Goal: Task Accomplishment & Management: Use online tool/utility

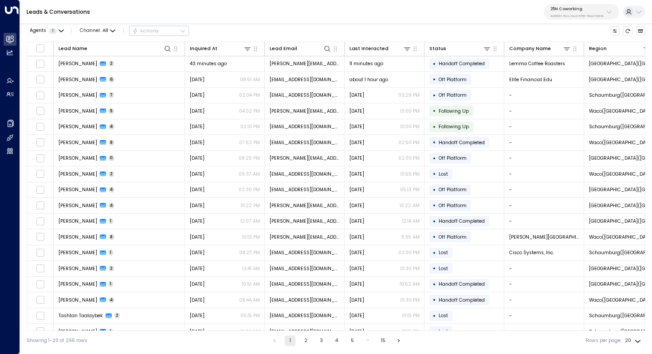
click at [599, 9] on p "25N Coworking" at bounding box center [576, 8] width 53 height 5
type input "**********"
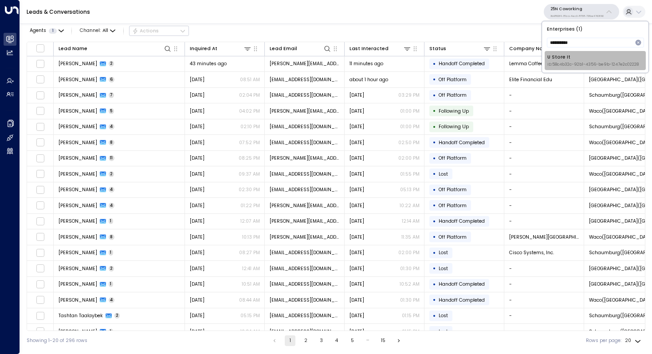
click at [573, 59] on div "U Store It ID: 58c4b32c-92b1-4356-be9b-1247e2c02228" at bounding box center [592, 61] width 91 height 14
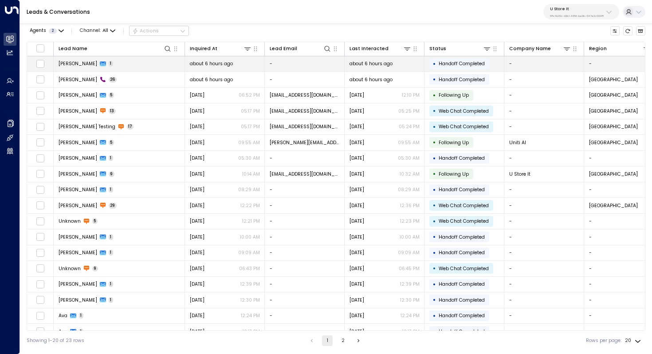
click at [65, 62] on span "[PERSON_NAME]" at bounding box center [78, 63] width 39 height 7
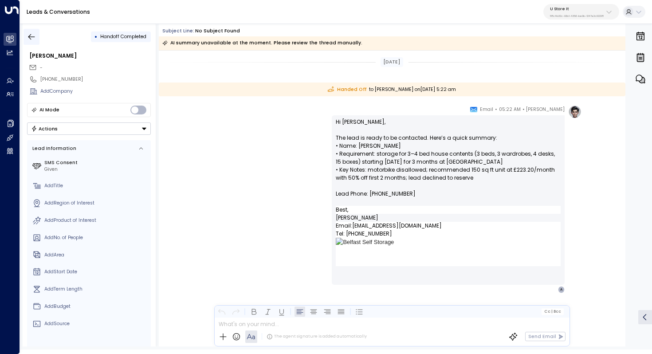
click at [36, 32] on button "button" at bounding box center [32, 37] width 16 height 16
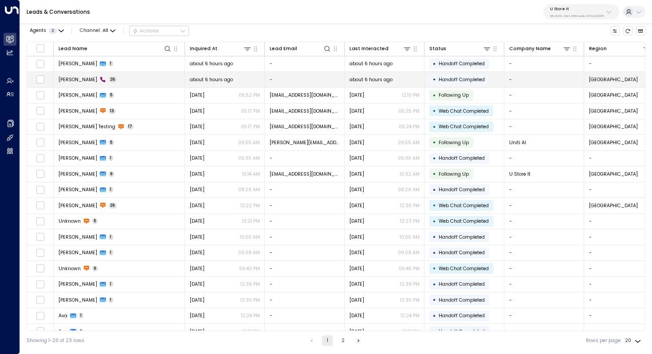
click at [63, 76] on span "[PERSON_NAME]" at bounding box center [78, 79] width 39 height 7
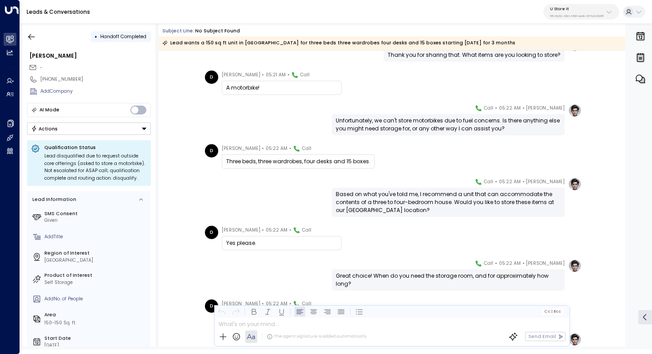
scroll to position [488, 0]
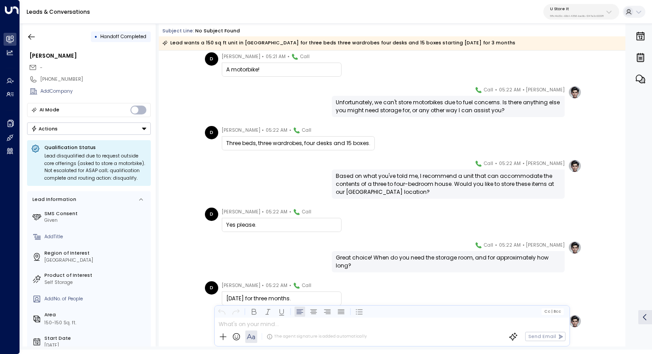
click at [381, 188] on div "Based on what you've told me, I recommend a unit that can accommodate the conte…" at bounding box center [448, 184] width 225 height 24
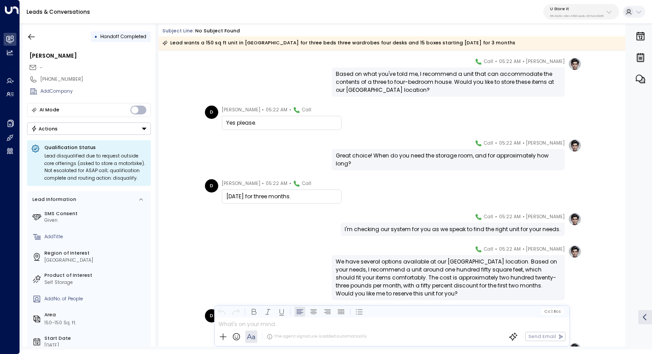
scroll to position [596, 0]
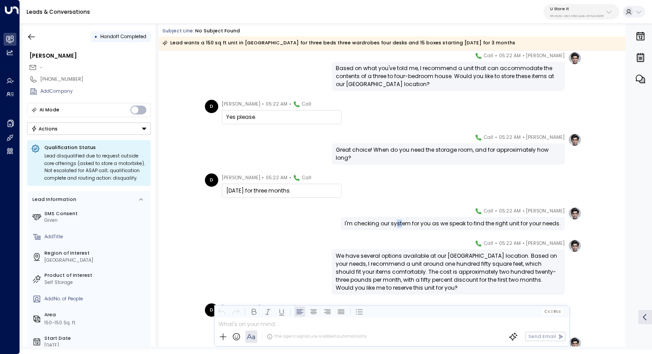
drag, startPoint x: 397, startPoint y: 222, endPoint x: 403, endPoint y: 222, distance: 5.8
click at [403, 222] on div "I'm checking our system for you as we speak to find the right unit for your nee…" at bounding box center [453, 224] width 216 height 8
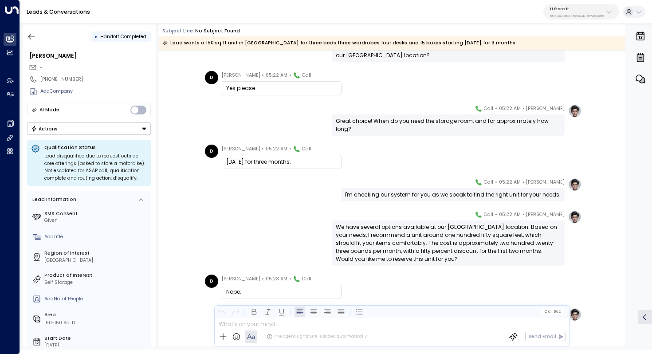
click at [408, 227] on div "We have several options available at our [GEOGRAPHIC_DATA] location. Based on y…" at bounding box center [448, 243] width 225 height 40
click at [404, 231] on div "We have several options available at our [GEOGRAPHIC_DATA] location. Based on y…" at bounding box center [448, 243] width 225 height 40
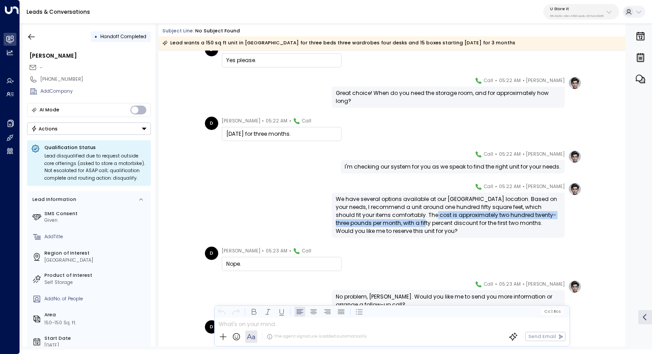
click at [404, 220] on div "We have several options available at our [GEOGRAPHIC_DATA] location. Based on y…" at bounding box center [448, 215] width 225 height 40
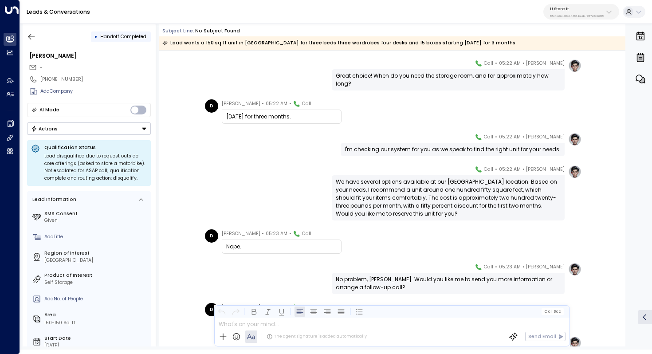
click at [386, 207] on div "We have several options available at our [GEOGRAPHIC_DATA] location. Based on y…" at bounding box center [448, 198] width 225 height 40
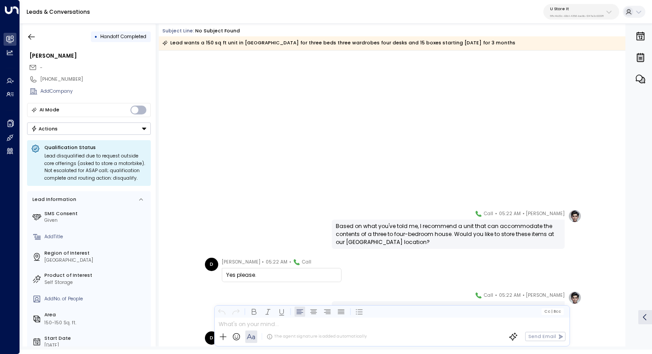
scroll to position [259, 0]
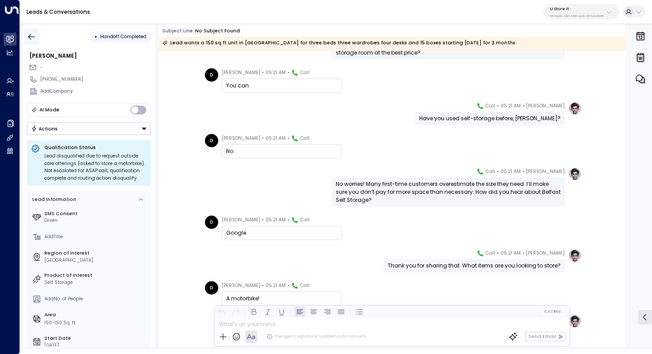
click at [33, 38] on icon "button" at bounding box center [31, 36] width 9 height 9
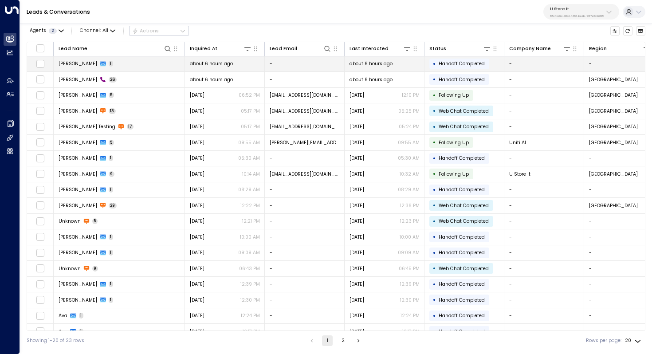
click at [117, 66] on td "[PERSON_NAME] 1" at bounding box center [119, 64] width 131 height 16
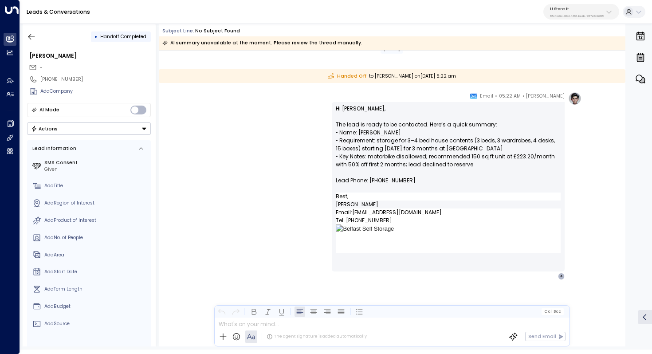
scroll to position [13, 0]
click at [27, 31] on button "button" at bounding box center [32, 37] width 16 height 16
